Goal: Task Accomplishment & Management: Use online tool/utility

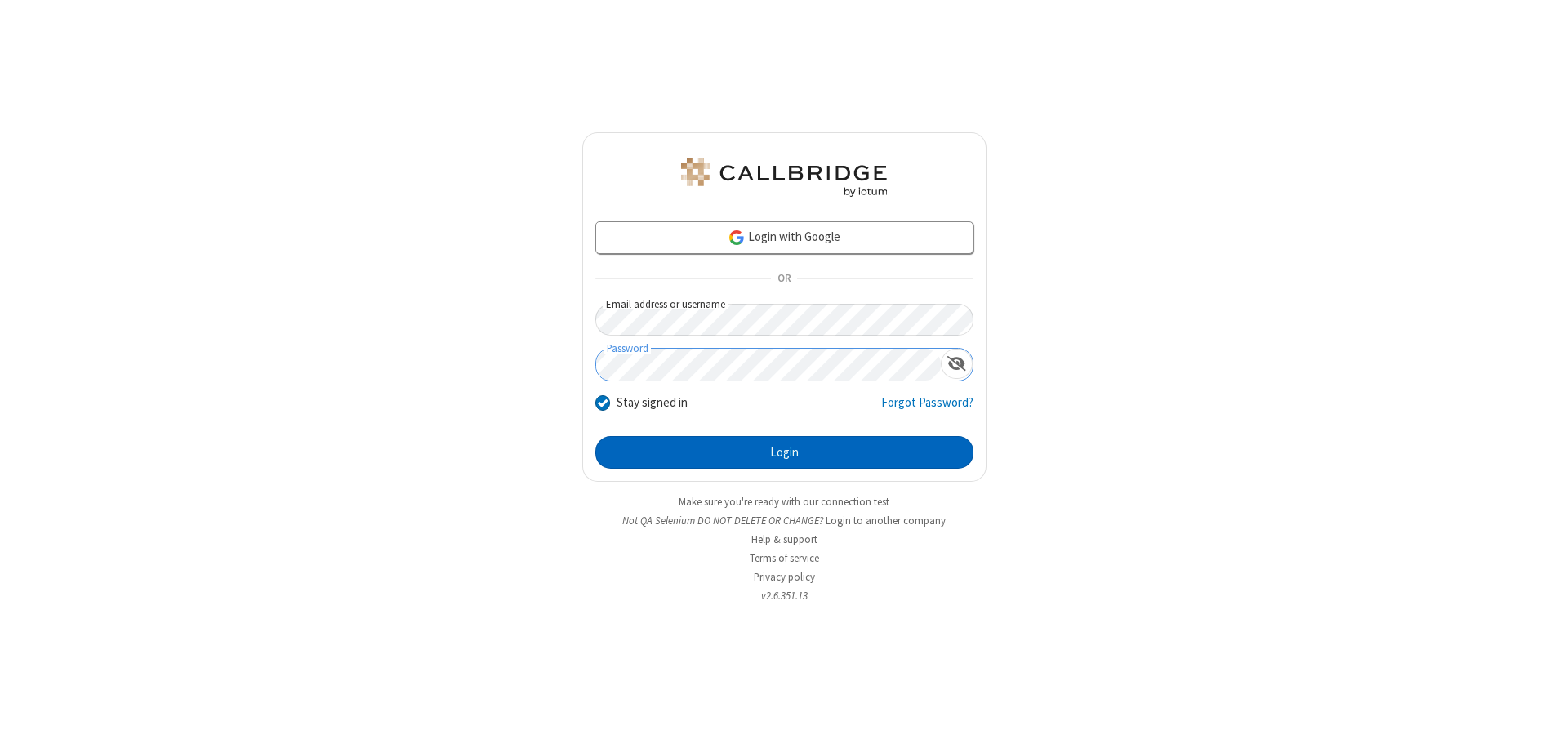
click at [784, 452] on button "Login" at bounding box center [784, 452] width 378 height 32
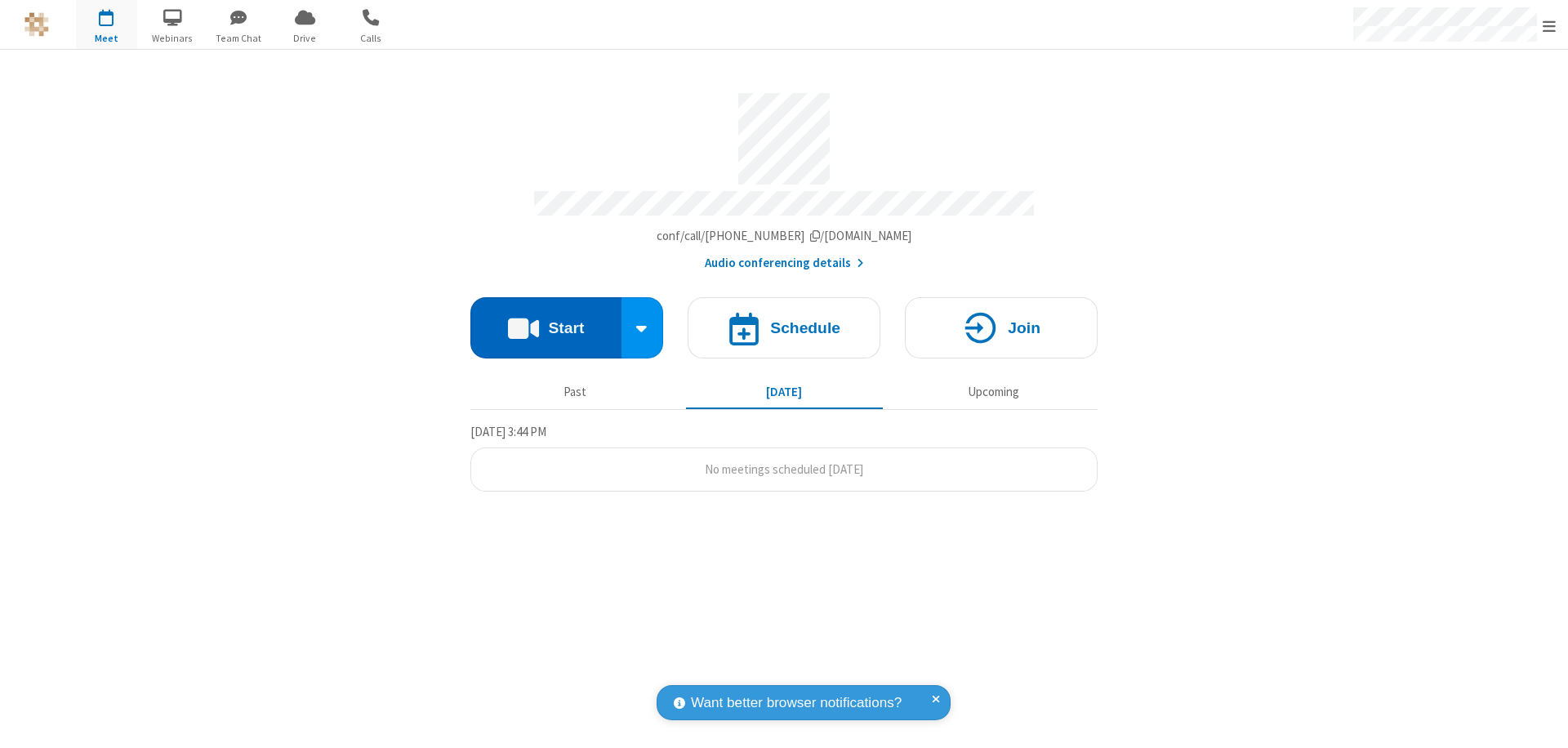
click at [546, 320] on button "Start" at bounding box center [546, 328] width 151 height 61
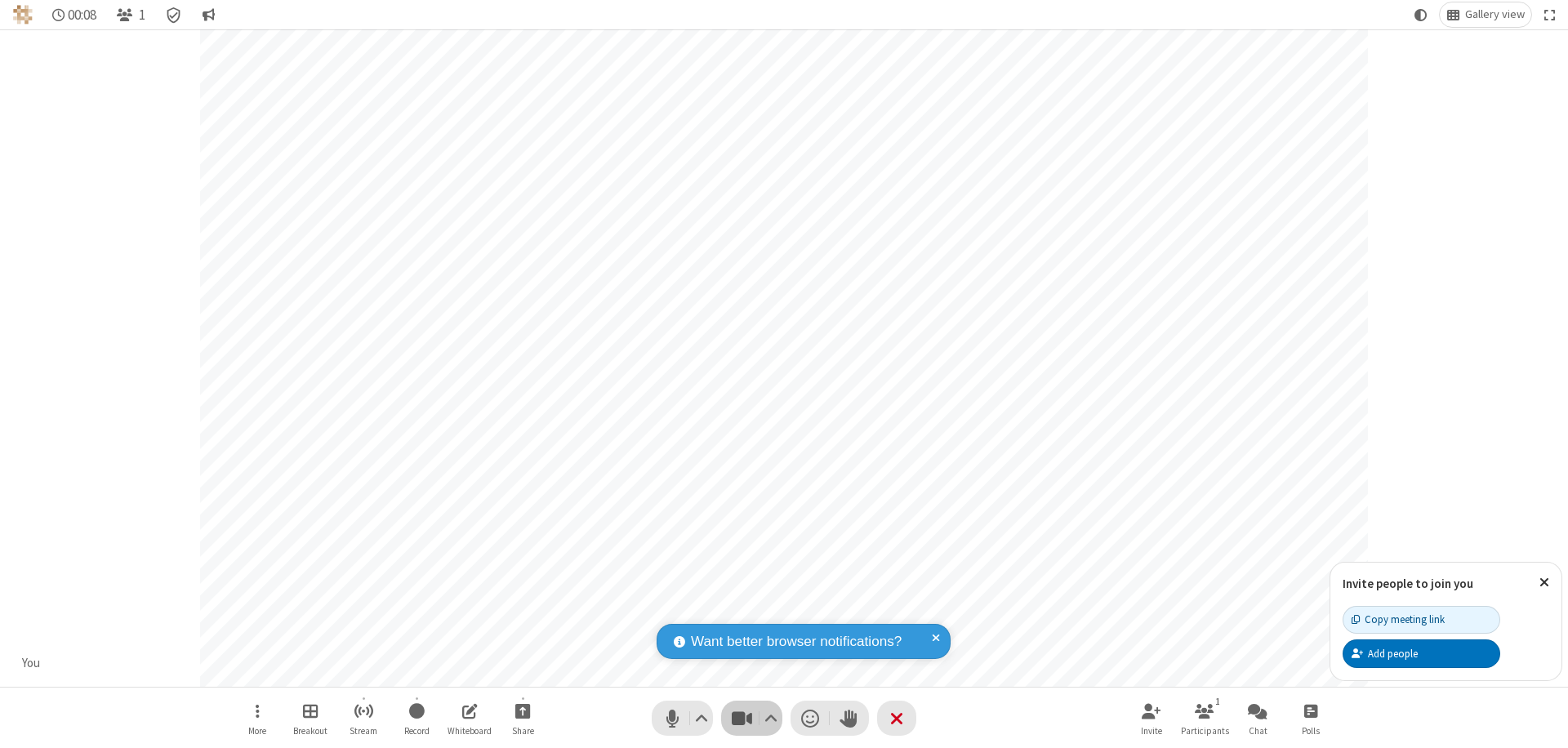
click at [742, 718] on span "Stop video (⌘+Shift+V)" at bounding box center [742, 718] width 24 height 24
click at [742, 718] on span "Start video (⌘+Shift+V)" at bounding box center [742, 718] width 24 height 24
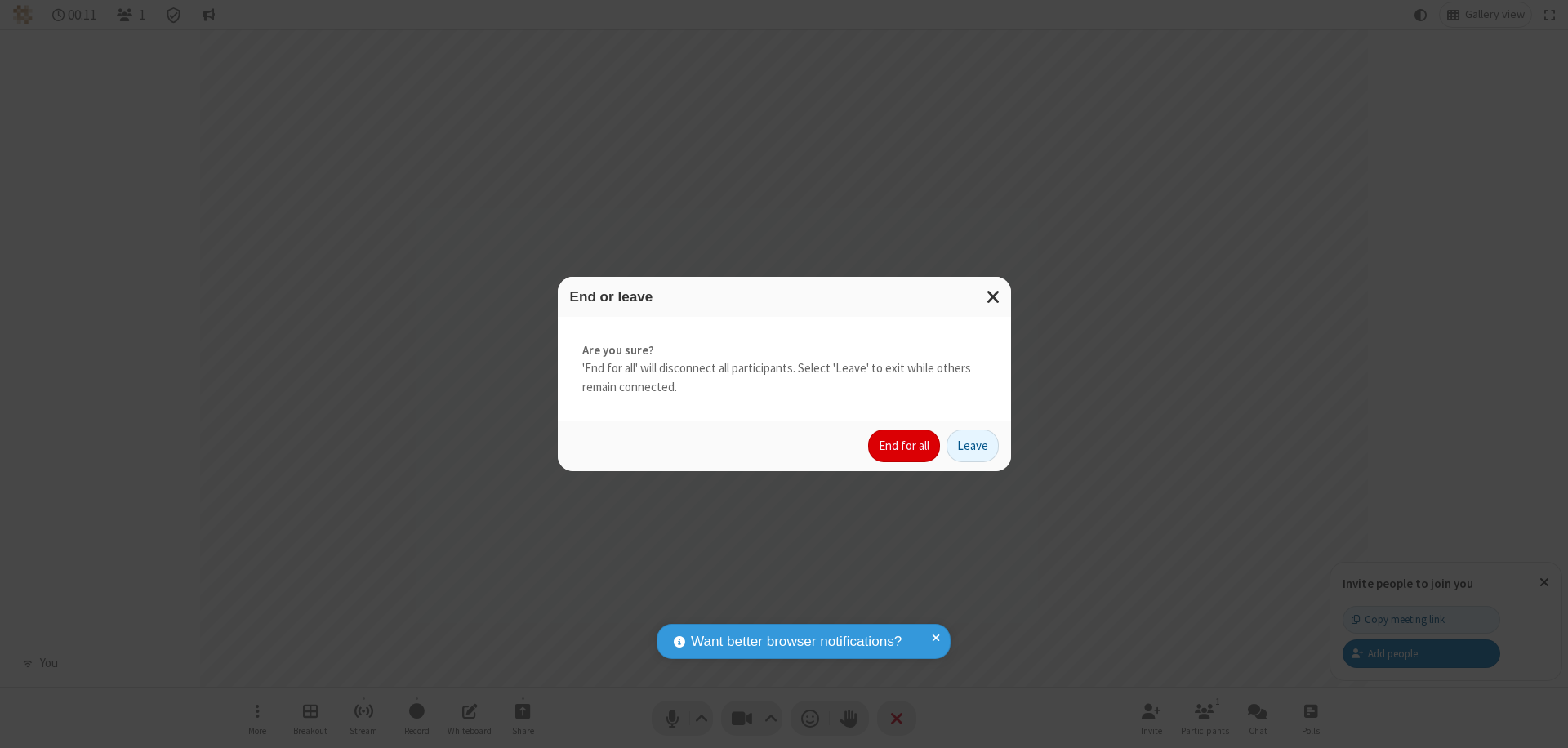
click at [905, 446] on button "End for all" at bounding box center [903, 445] width 72 height 32
